Goal: Transaction & Acquisition: Purchase product/service

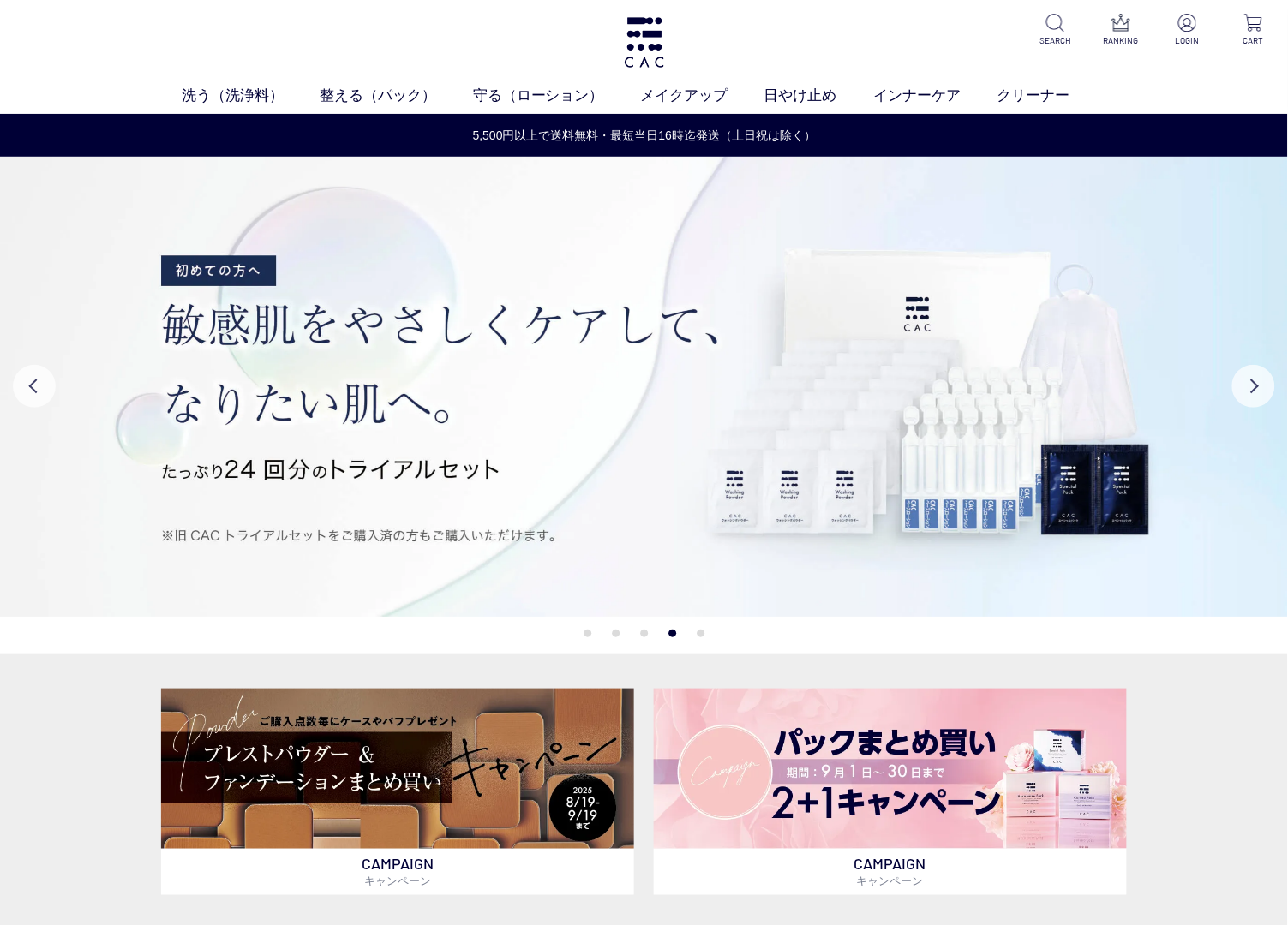
click at [525, 22] on div "洗う（洗浄料） 液体洗浄料 パウダー洗浄料 泡洗顔料 グッズ 整える（パック） フェイスパック ヘアパック 守る（ローション） 保湿化粧水 柔軟化粧水 美容液…" at bounding box center [644, 56] width 1288 height 114
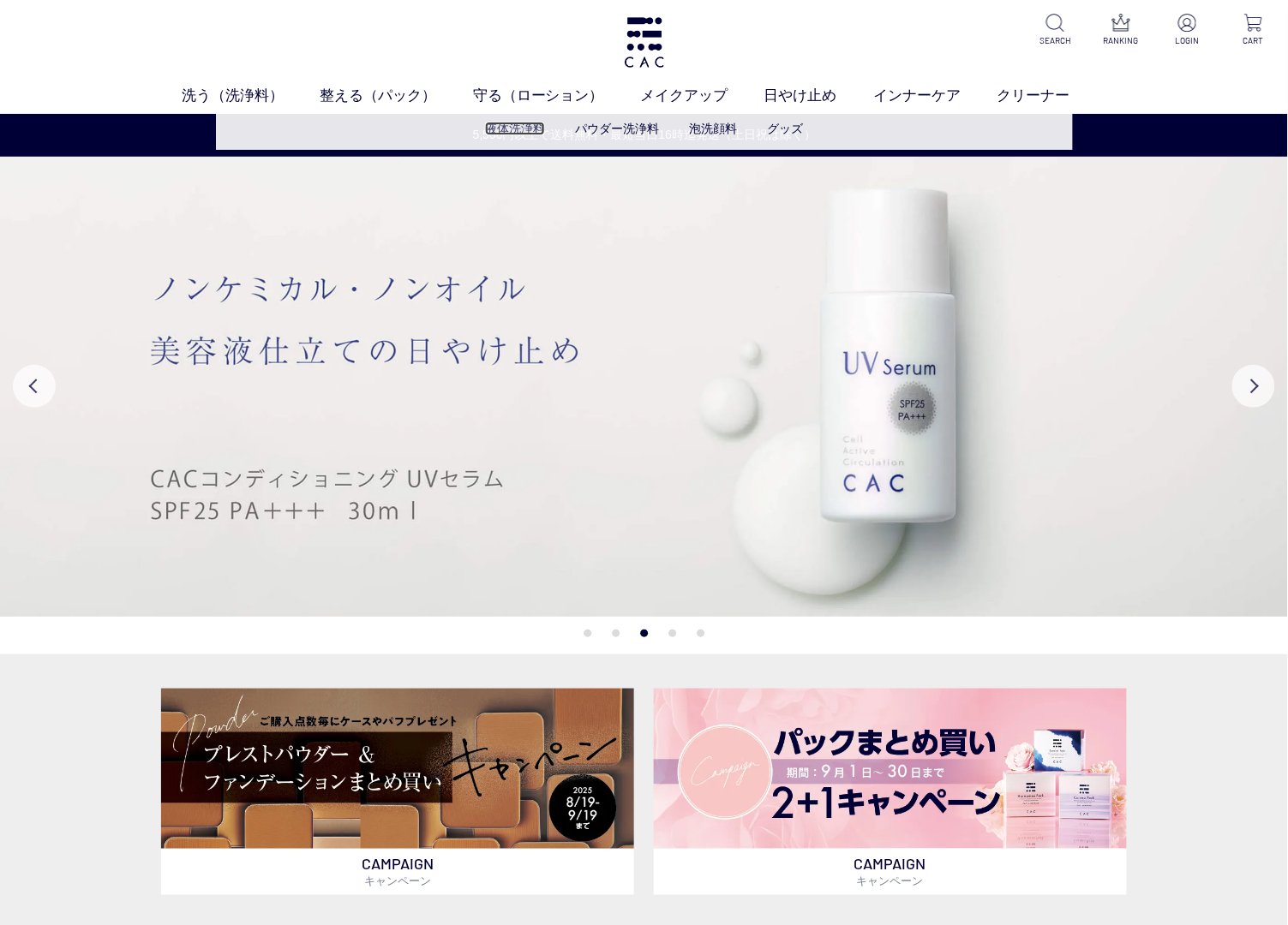
click at [514, 132] on link "液体洗浄料" at bounding box center [515, 129] width 60 height 14
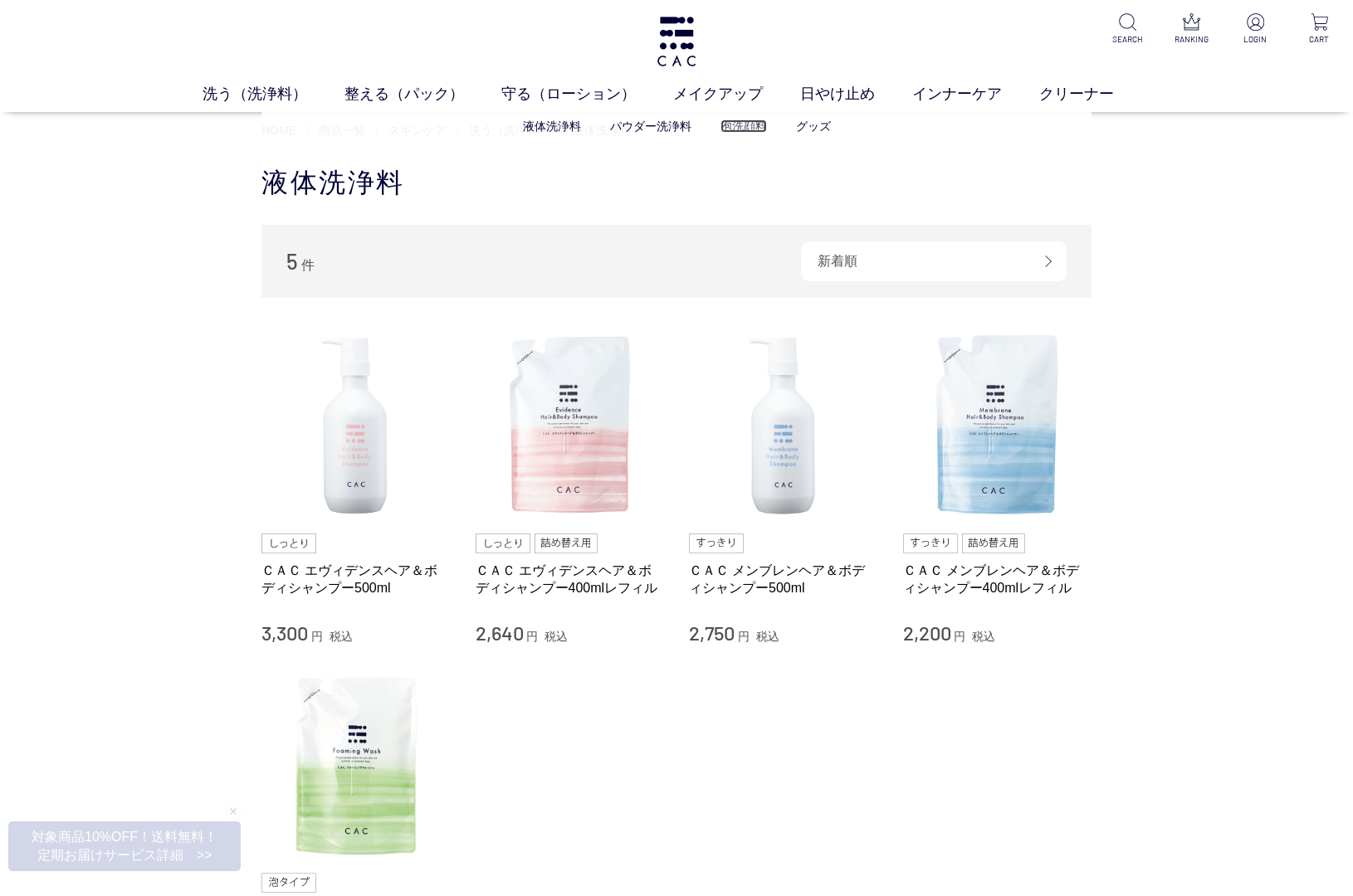
click at [746, 128] on link "泡洗顔料" at bounding box center [743, 127] width 46 height 14
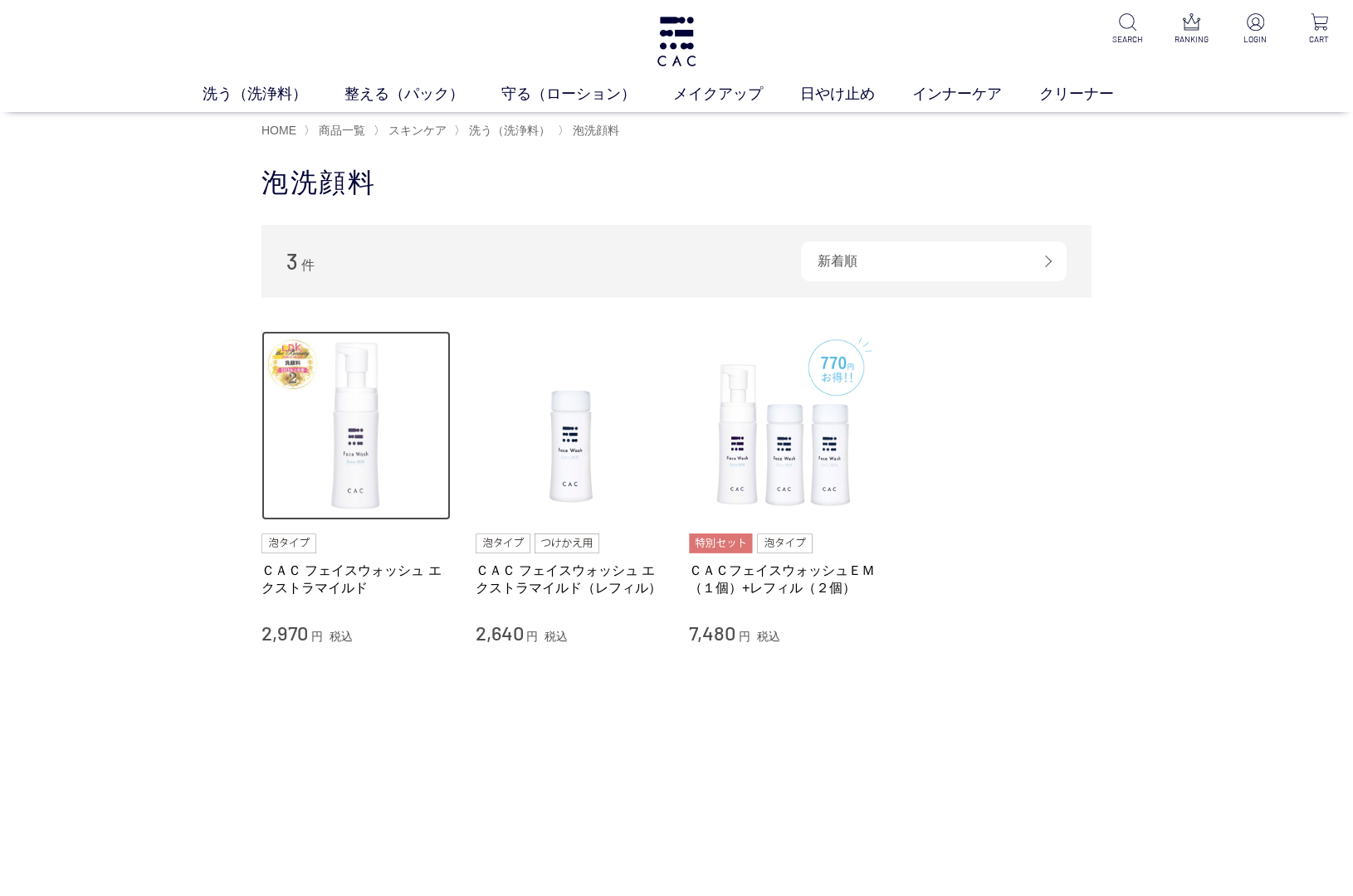
click at [363, 453] on img at bounding box center [356, 425] width 189 height 189
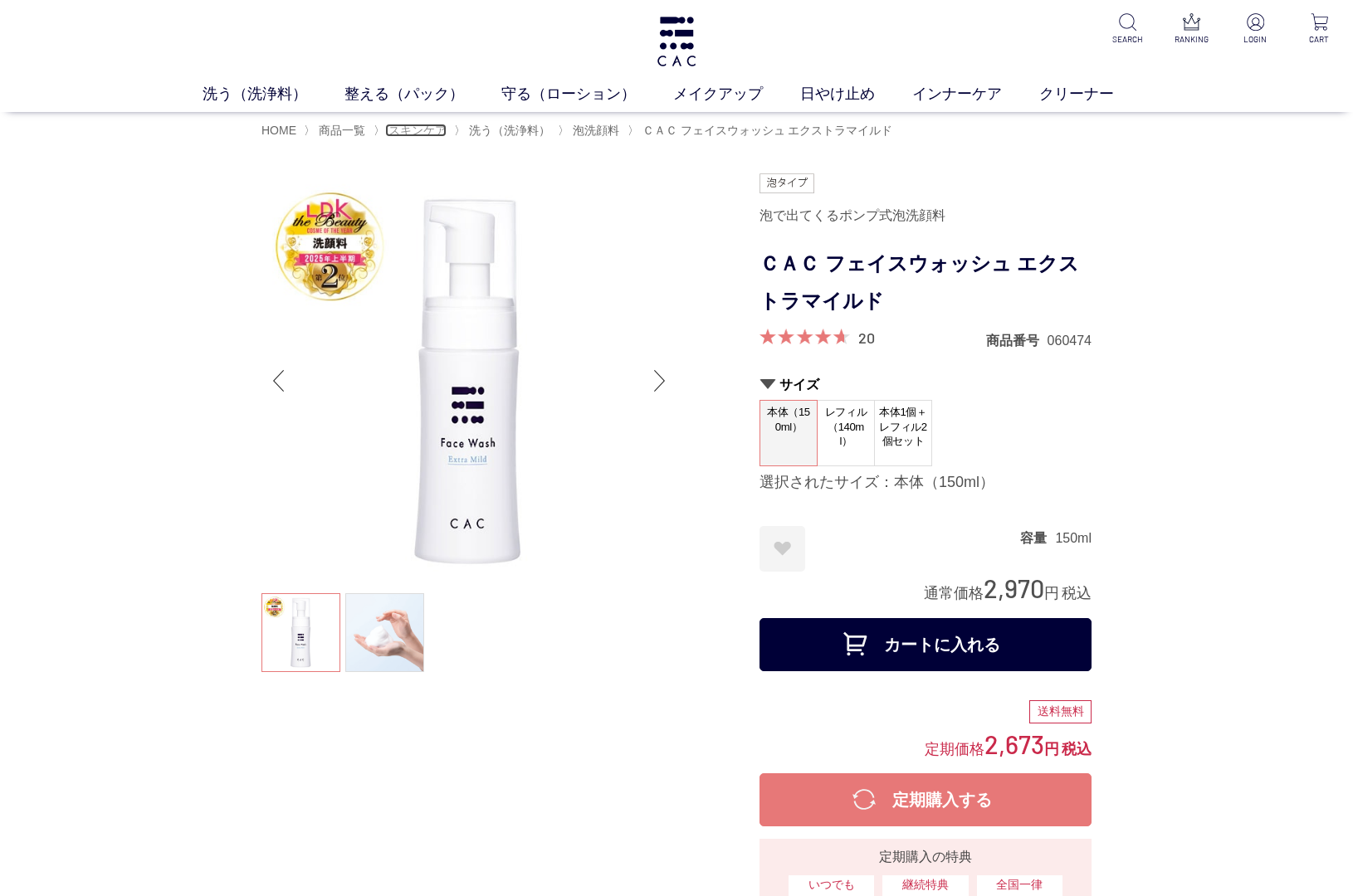
click at [408, 127] on span "スキンケア" at bounding box center [417, 131] width 58 height 14
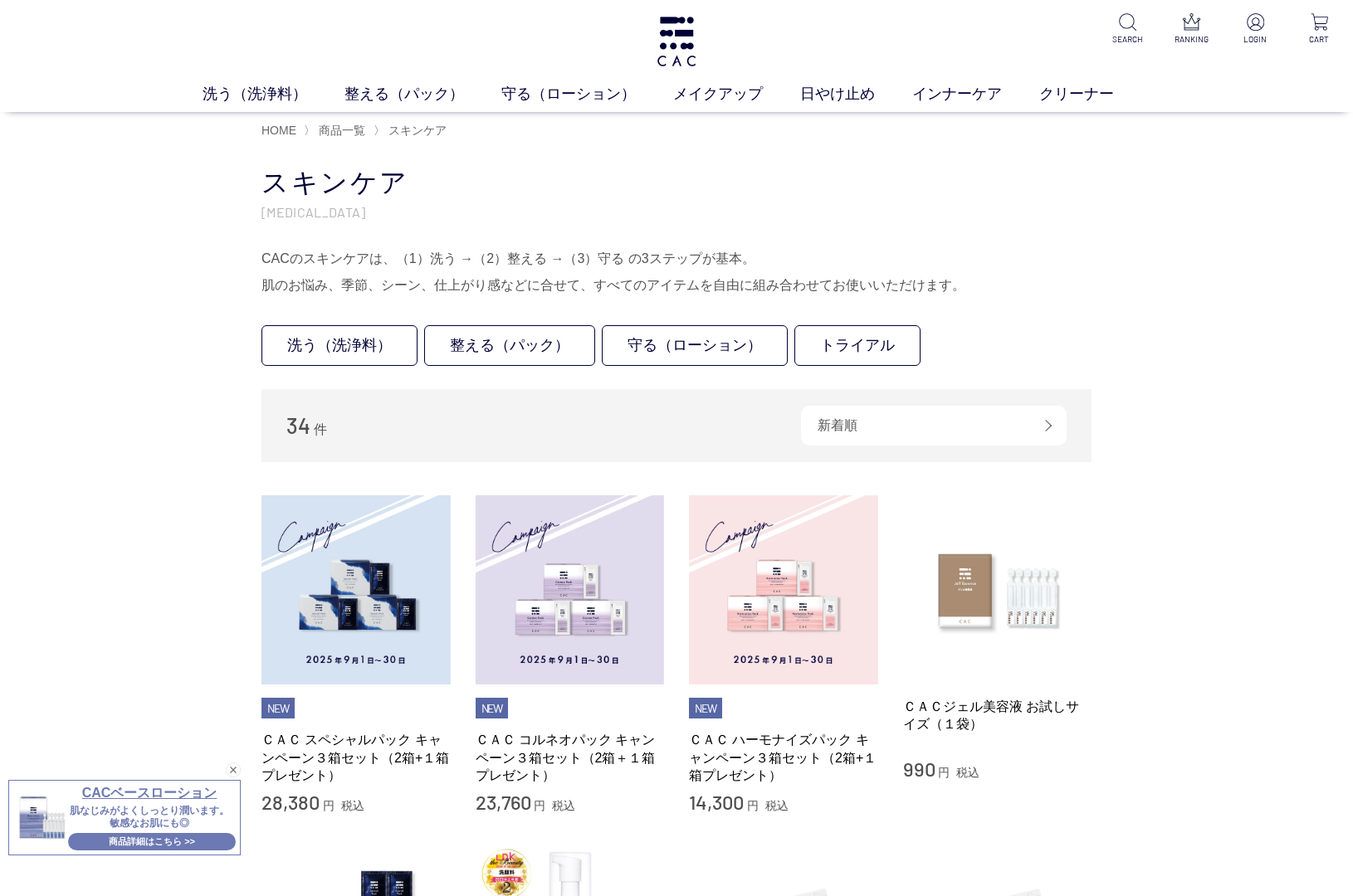
drag, startPoint x: 1295, startPoint y: 280, endPoint x: 1309, endPoint y: 284, distance: 14.6
